Goal: Information Seeking & Learning: Find specific fact

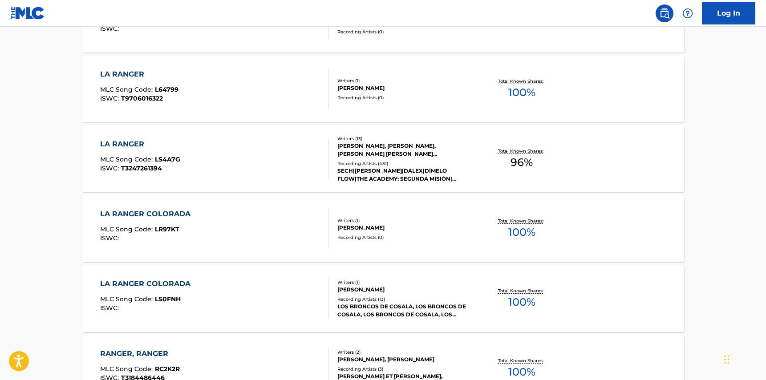
scroll to position [315, 0]
click at [304, 164] on div "LA RANGER MLC Song Code : LS4A7G ISWC : T3247261394" at bounding box center [214, 159] width 229 height 40
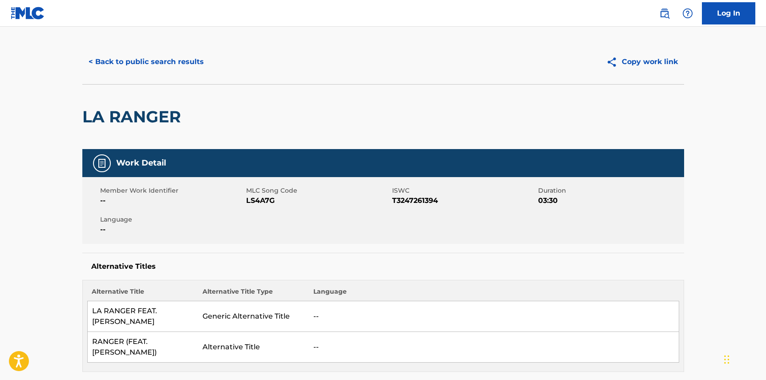
scroll to position [10, 0]
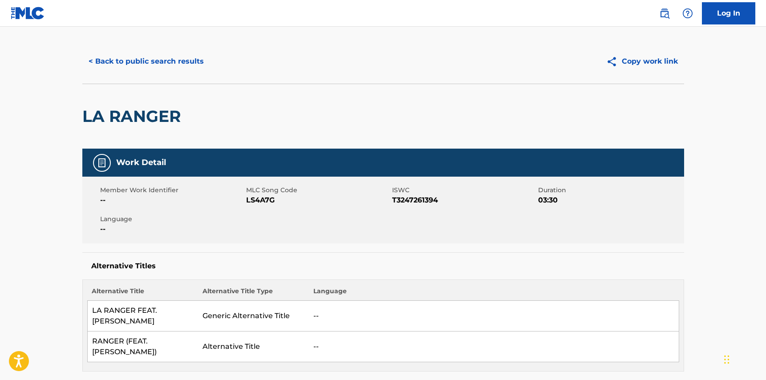
click at [644, 59] on button "Copy work link" at bounding box center [642, 61] width 84 height 22
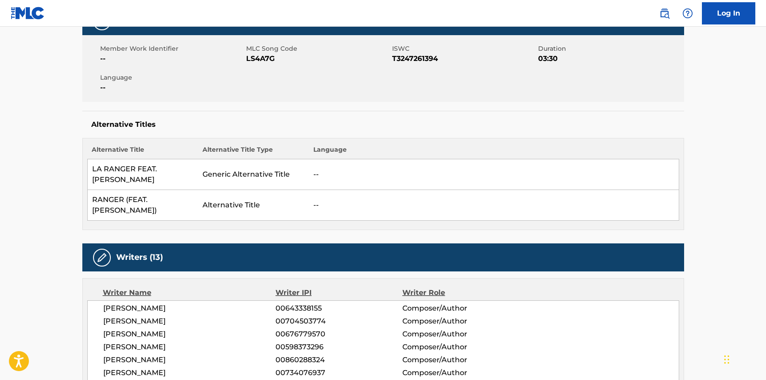
scroll to position [151, 0]
drag, startPoint x: 92, startPoint y: 167, endPoint x: 135, endPoint y: 183, distance: 46.0
click at [135, 183] on td "LA RANGER FEAT. [PERSON_NAME]" at bounding box center [142, 174] width 111 height 31
copy td "LA RANGER FEAT. [PERSON_NAME]"
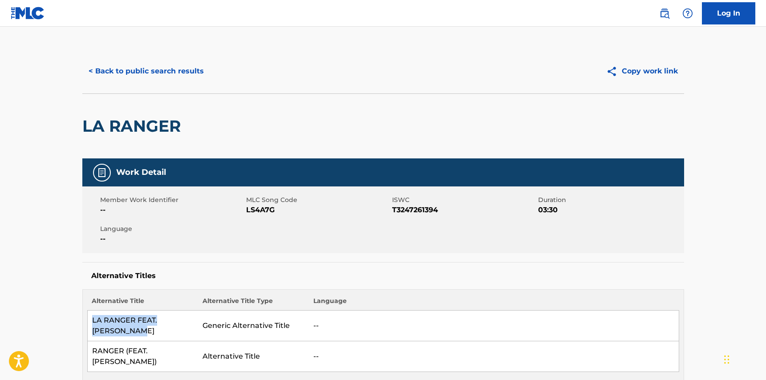
scroll to position [0, 0]
click at [94, 71] on button "< Back to public search results" at bounding box center [146, 71] width 128 height 22
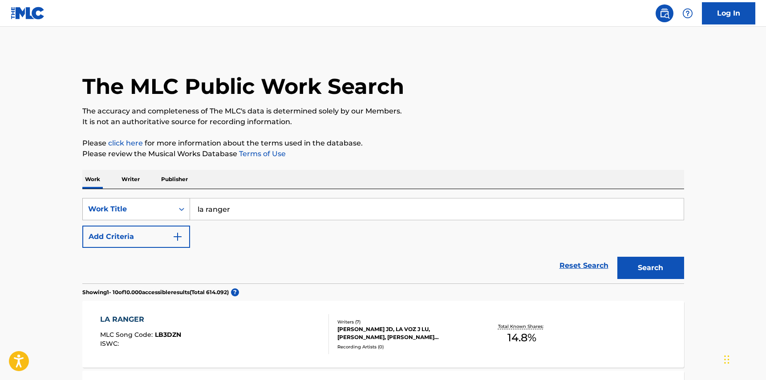
drag, startPoint x: 243, startPoint y: 211, endPoint x: 177, endPoint y: 202, distance: 66.5
click at [177, 203] on div "SearchWithCriteriaa0684972-1a43-45ad-8d4e-3d0bb4eabc49 Work Title la ranger" at bounding box center [383, 209] width 602 height 22
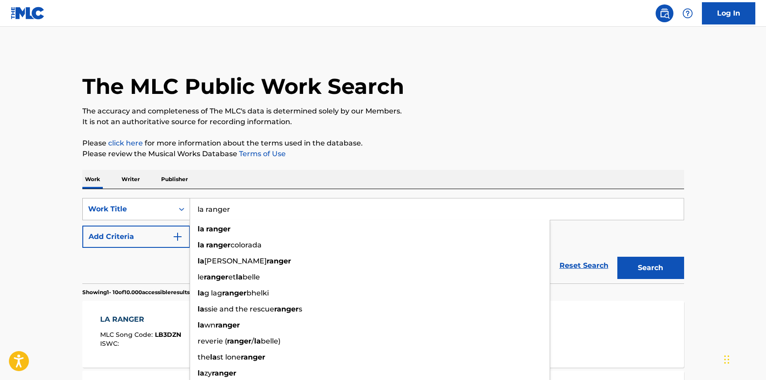
type input "u"
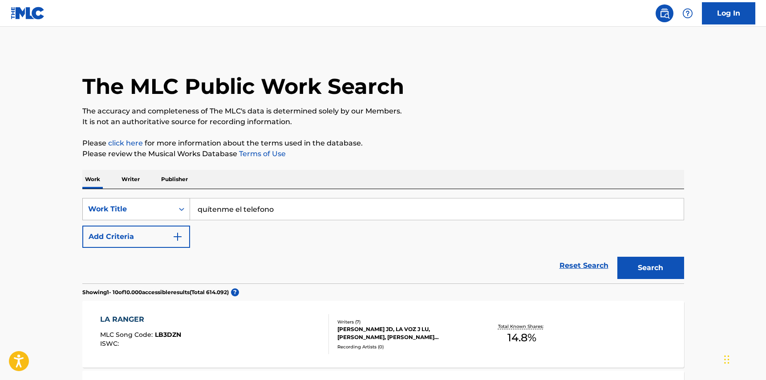
type input "quítenme el telefono"
click at [650, 268] on button "Search" at bounding box center [650, 268] width 67 height 22
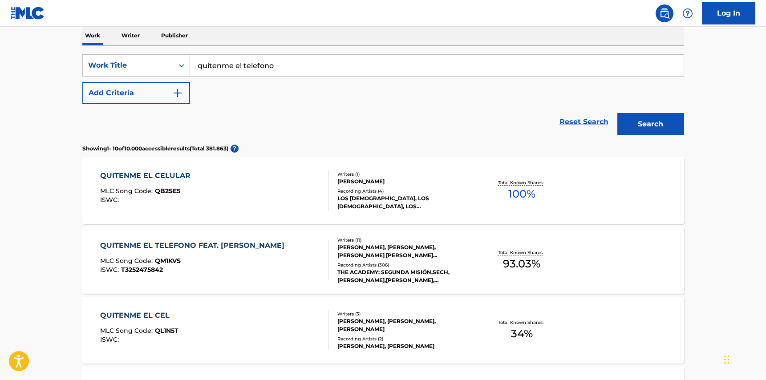
scroll to position [207, 0]
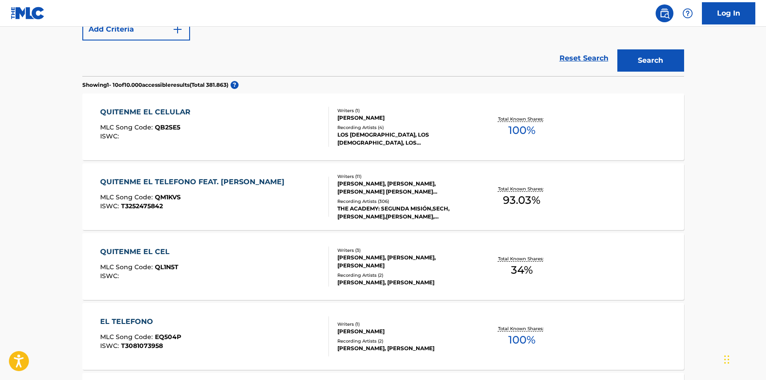
click at [221, 189] on div "QUITENME EL TELEFONO FEAT. [PERSON_NAME] MLC Song Code : QM1KVS ISWC : T3252475…" at bounding box center [194, 197] width 189 height 40
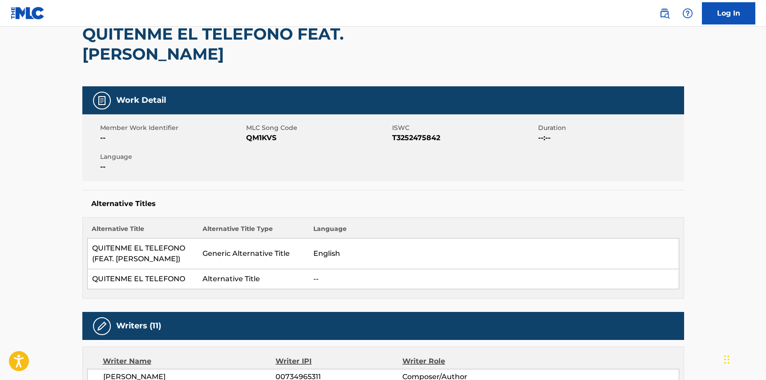
scroll to position [129, 0]
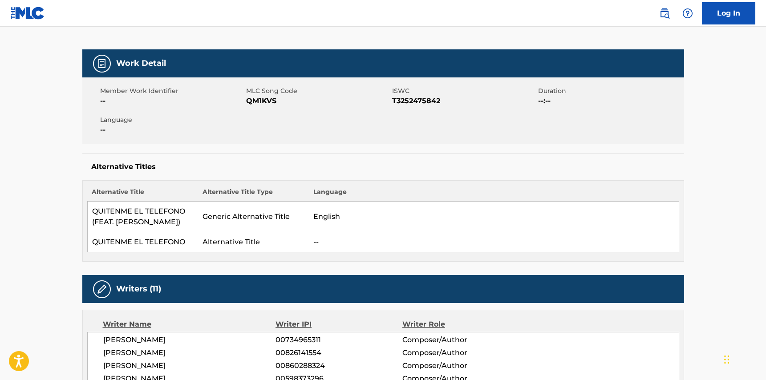
drag, startPoint x: 93, startPoint y: 212, endPoint x: 149, endPoint y: 238, distance: 62.1
click at [149, 232] on td "QUITENME EL TELEFONO (FEAT. [PERSON_NAME])" at bounding box center [142, 217] width 111 height 31
copy td "QUITENME EL TELEFONO (FEAT. [PERSON_NAME])"
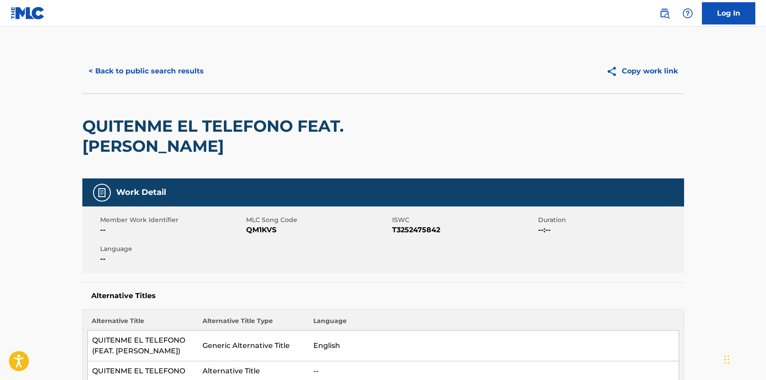
scroll to position [0, 0]
click at [654, 68] on button "Copy work link" at bounding box center [642, 71] width 84 height 22
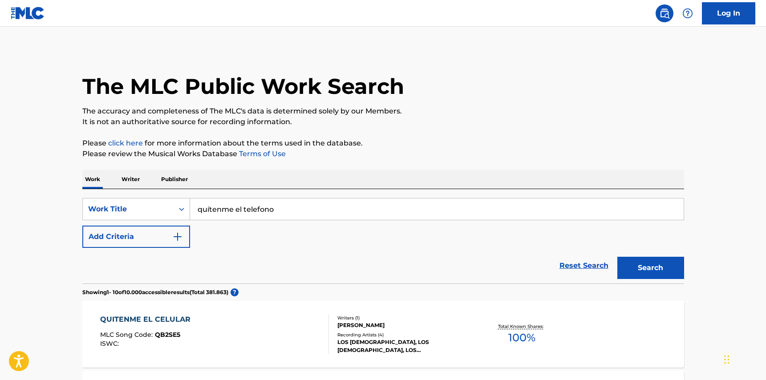
drag, startPoint x: 274, startPoint y: 203, endPoint x: 289, endPoint y: 206, distance: 15.8
click at [289, 206] on input "quítenme el telefono" at bounding box center [436, 208] width 493 height 21
click at [650, 268] on button "Search" at bounding box center [650, 268] width 67 height 22
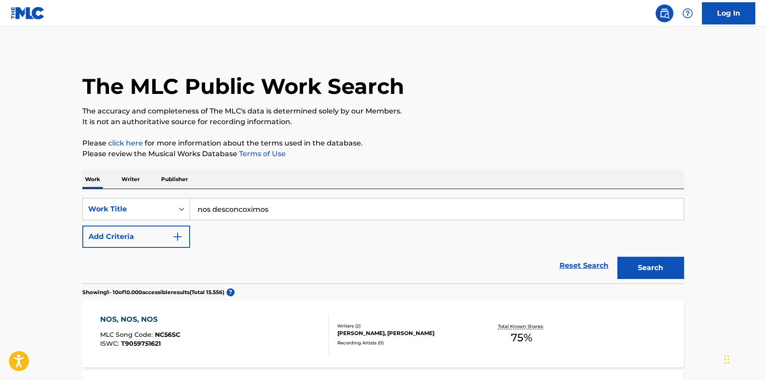
click at [291, 213] on input "nos desconcoximos" at bounding box center [436, 208] width 493 height 21
click at [650, 268] on button "Search" at bounding box center [650, 268] width 67 height 22
drag, startPoint x: 304, startPoint y: 208, endPoint x: 271, endPoint y: 208, distance: 32.9
click at [271, 208] on input "nos desconcoximos feid" at bounding box center [436, 208] width 493 height 21
type input "nos desconcoximos"
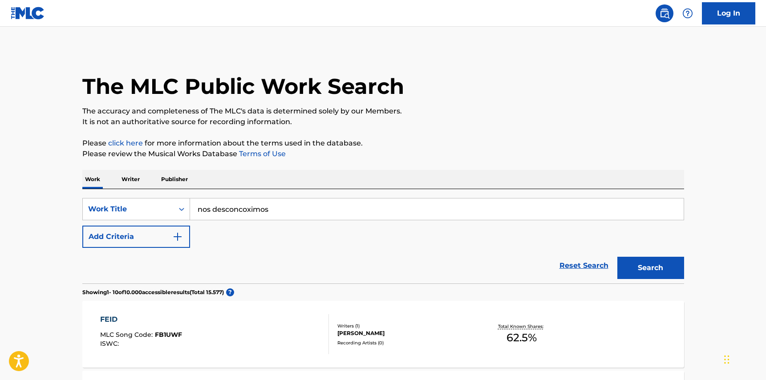
click at [650, 268] on button "Search" at bounding box center [650, 268] width 67 height 22
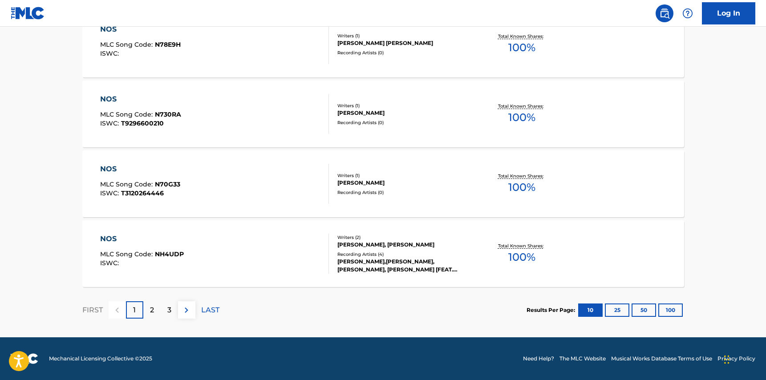
scroll to position [709, 0]
click at [151, 310] on p "2" at bounding box center [152, 310] width 4 height 11
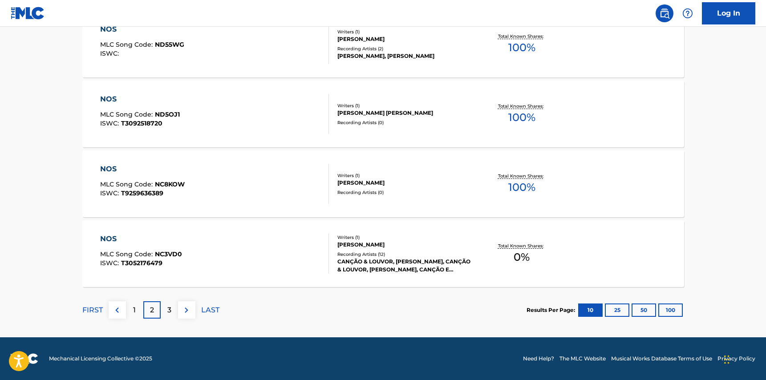
click at [167, 309] on p "3" at bounding box center [169, 310] width 4 height 11
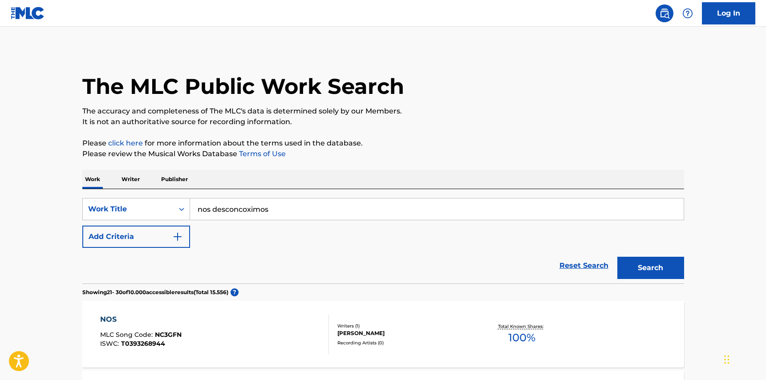
scroll to position [0, 0]
click at [273, 208] on input "nos desconcoximos" at bounding box center [436, 208] width 493 height 21
drag, startPoint x: 269, startPoint y: 212, endPoint x: 199, endPoint y: 210, distance: 69.9
click at [199, 210] on input "nos desconcoximos" at bounding box center [436, 208] width 493 height 21
click at [285, 215] on input "nos desconcoximos" at bounding box center [436, 208] width 493 height 21
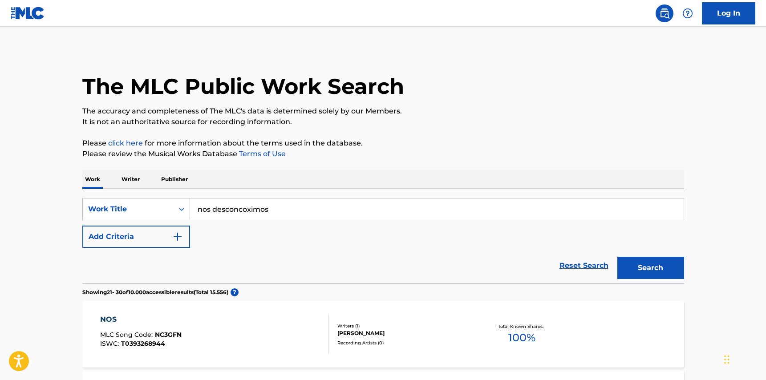
click at [141, 179] on p "Writer" at bounding box center [131, 179] width 24 height 19
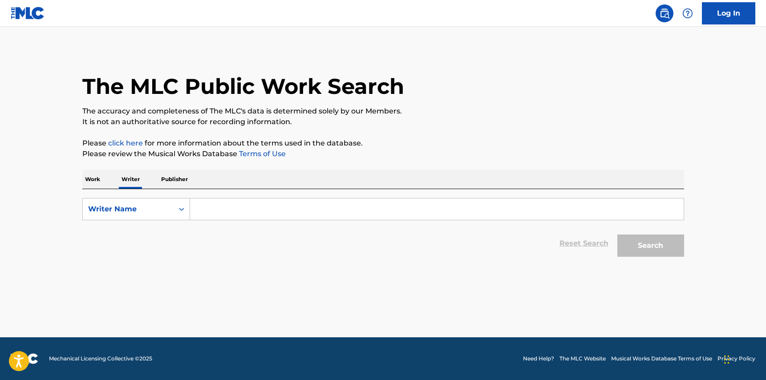
click at [206, 204] on input "Search Form" at bounding box center [436, 208] width 493 height 21
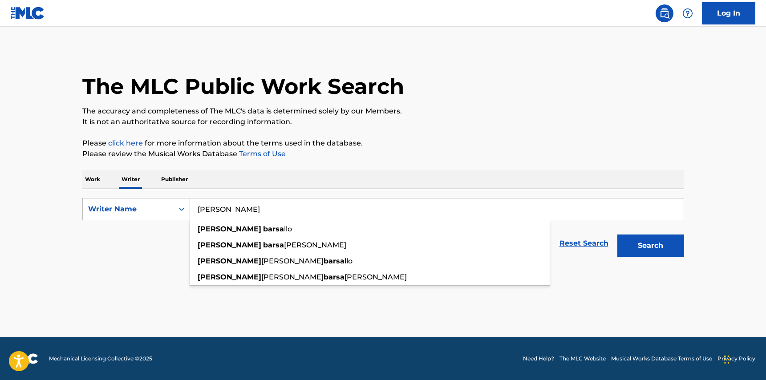
drag, startPoint x: 206, startPoint y: 204, endPoint x: 214, endPoint y: 248, distance: 44.8
click at [214, 248] on strong "[PERSON_NAME]" at bounding box center [230, 245] width 64 height 8
type input "[PERSON_NAME]"
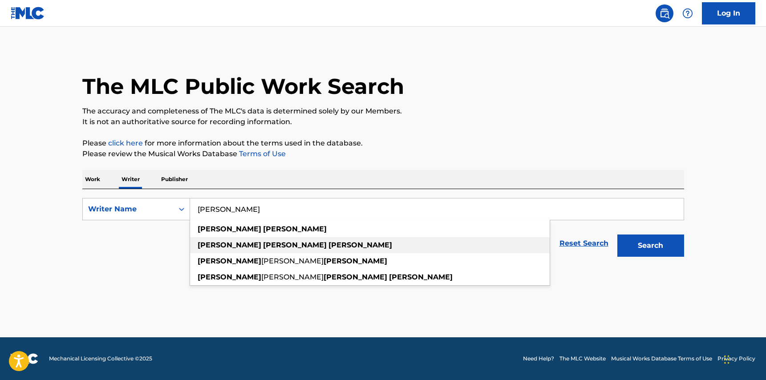
click at [261, 244] on span "Search Form" at bounding box center [262, 245] width 2 height 8
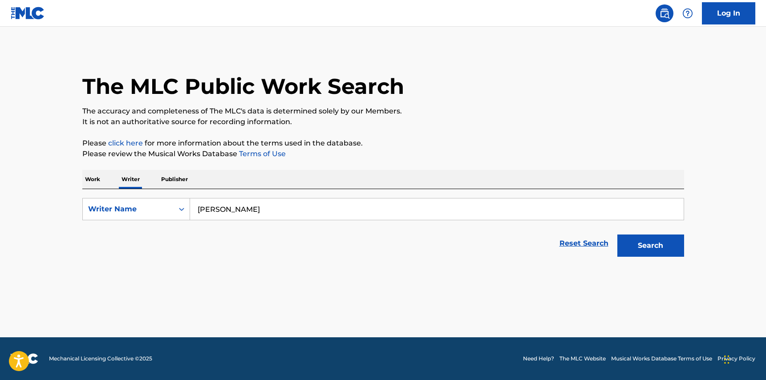
drag, startPoint x: 507, startPoint y: 241, endPoint x: 635, endPoint y: 250, distance: 128.0
click at [635, 250] on button "Search" at bounding box center [650, 245] width 67 height 22
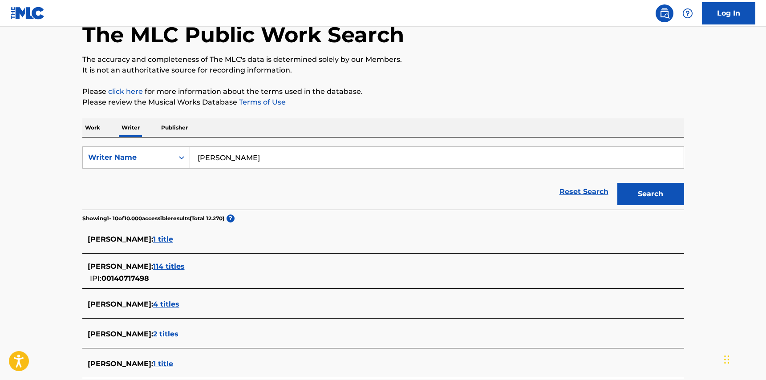
scroll to position [217, 0]
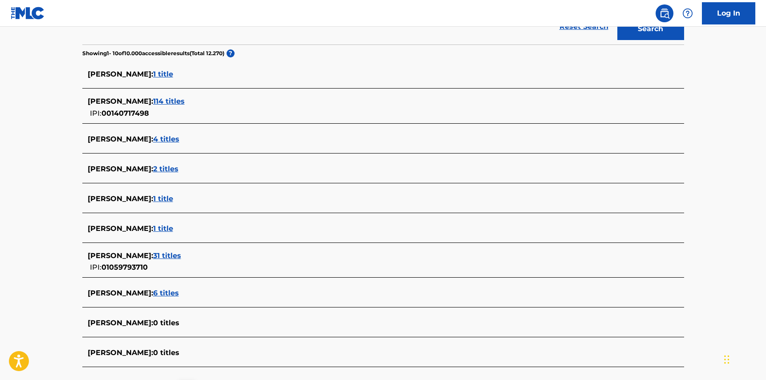
click at [153, 256] on span "[PERSON_NAME] :" at bounding box center [120, 255] width 65 height 8
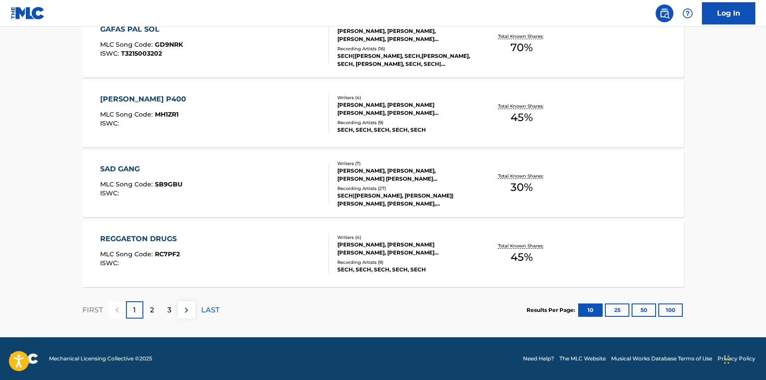
scroll to position [709, 0]
click at [147, 309] on div "2" at bounding box center [151, 309] width 17 height 17
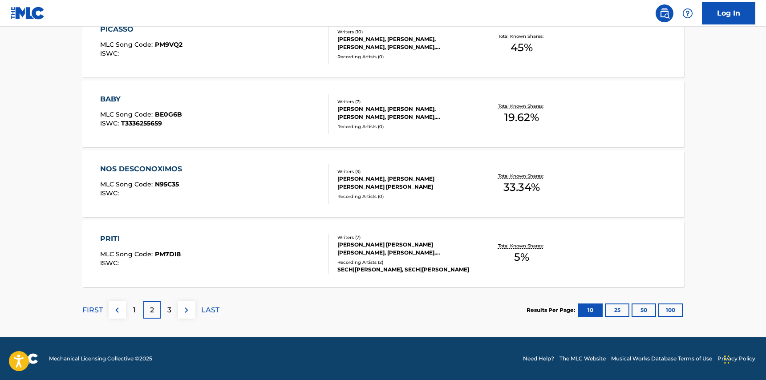
click at [168, 309] on p "3" at bounding box center [169, 310] width 4 height 11
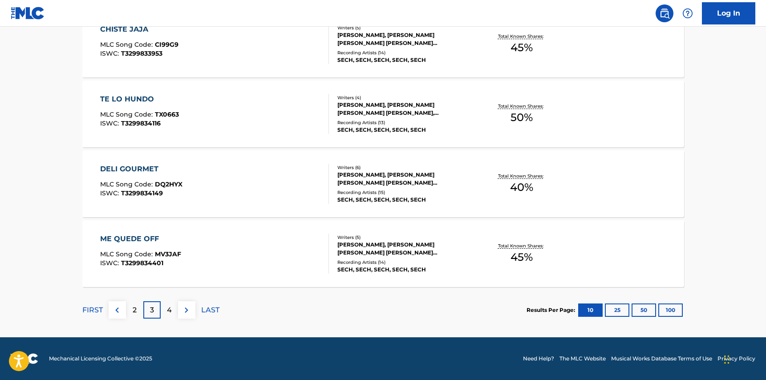
click at [169, 312] on p "4" at bounding box center [169, 310] width 5 height 11
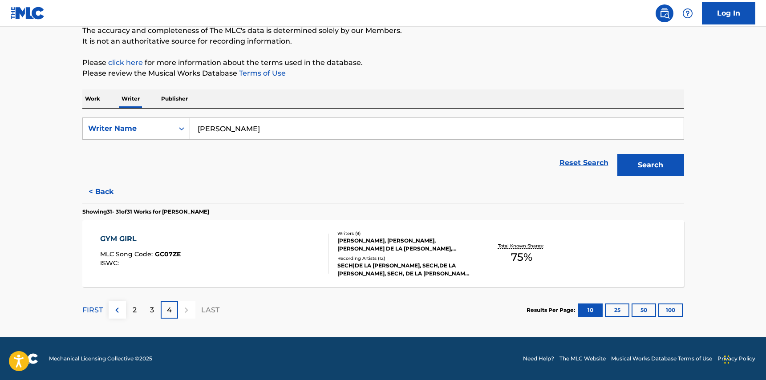
scroll to position [81, 0]
click at [135, 313] on p "2" at bounding box center [135, 310] width 4 height 11
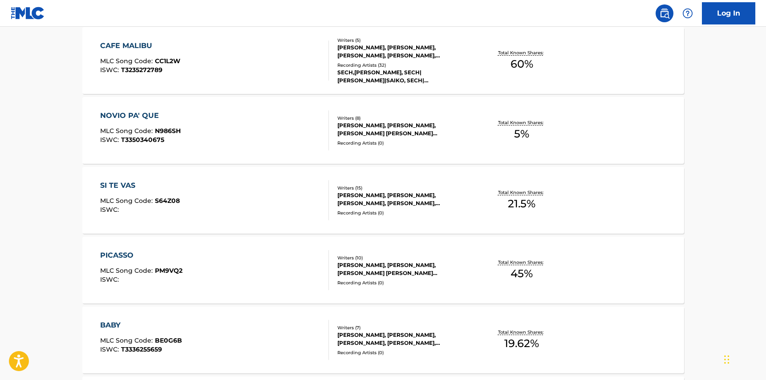
scroll to position [474, 0]
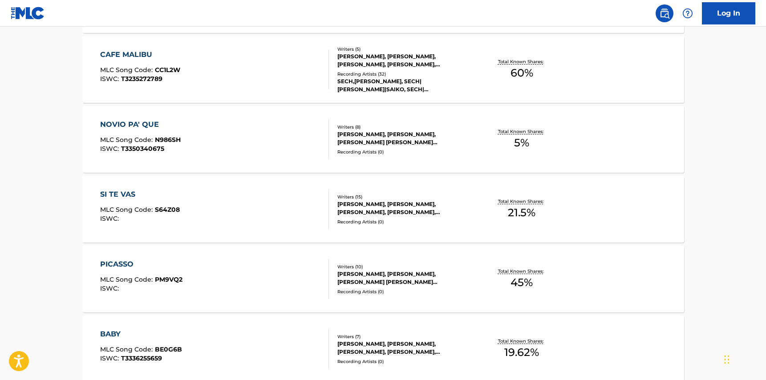
click at [185, 77] on div "CAFE MALIBU MLC Song Code : CC1L2W ISWC : T3235272789" at bounding box center [214, 69] width 229 height 40
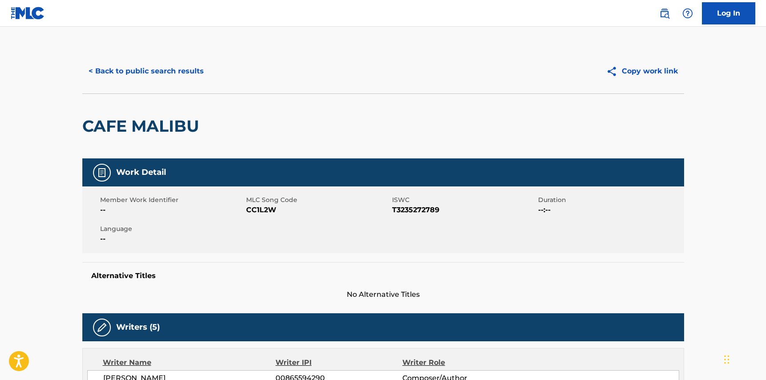
click at [634, 69] on button "Copy work link" at bounding box center [642, 71] width 84 height 22
